Goal: Task Accomplishment & Management: Use online tool/utility

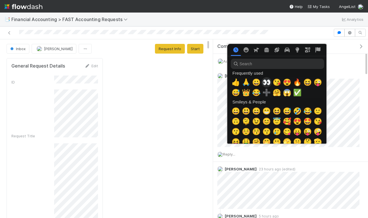
click at [264, 82] on span "👀" at bounding box center [266, 82] width 9 height 8
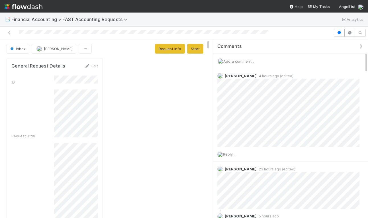
click at [20, 7] on img at bounding box center [24, 7] width 38 height 10
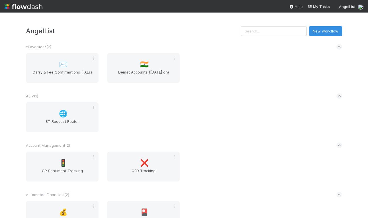
scroll to position [203, 0]
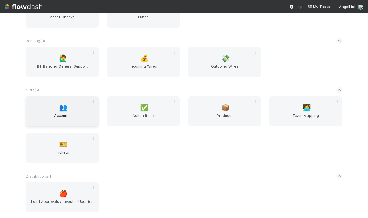
click at [61, 111] on span "👥" at bounding box center [63, 107] width 9 height 7
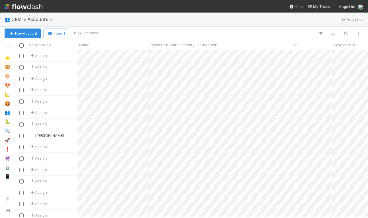
scroll to position [0, 0]
click at [344, 35] on icon "button" at bounding box center [346, 33] width 6 height 5
type input "on deck"
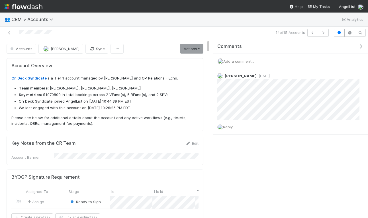
scroll to position [116, 84]
click at [362, 46] on icon "button" at bounding box center [361, 46] width 6 height 5
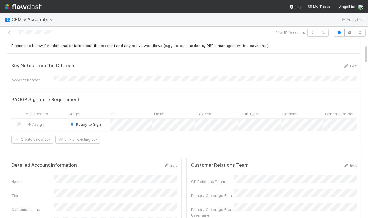
scroll to position [0, 0]
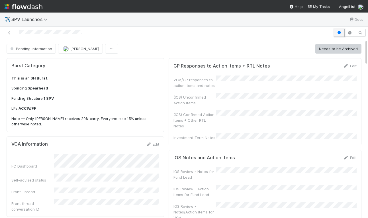
click at [340, 34] on button "button" at bounding box center [339, 33] width 11 height 8
